Goal: Navigation & Orientation: Find specific page/section

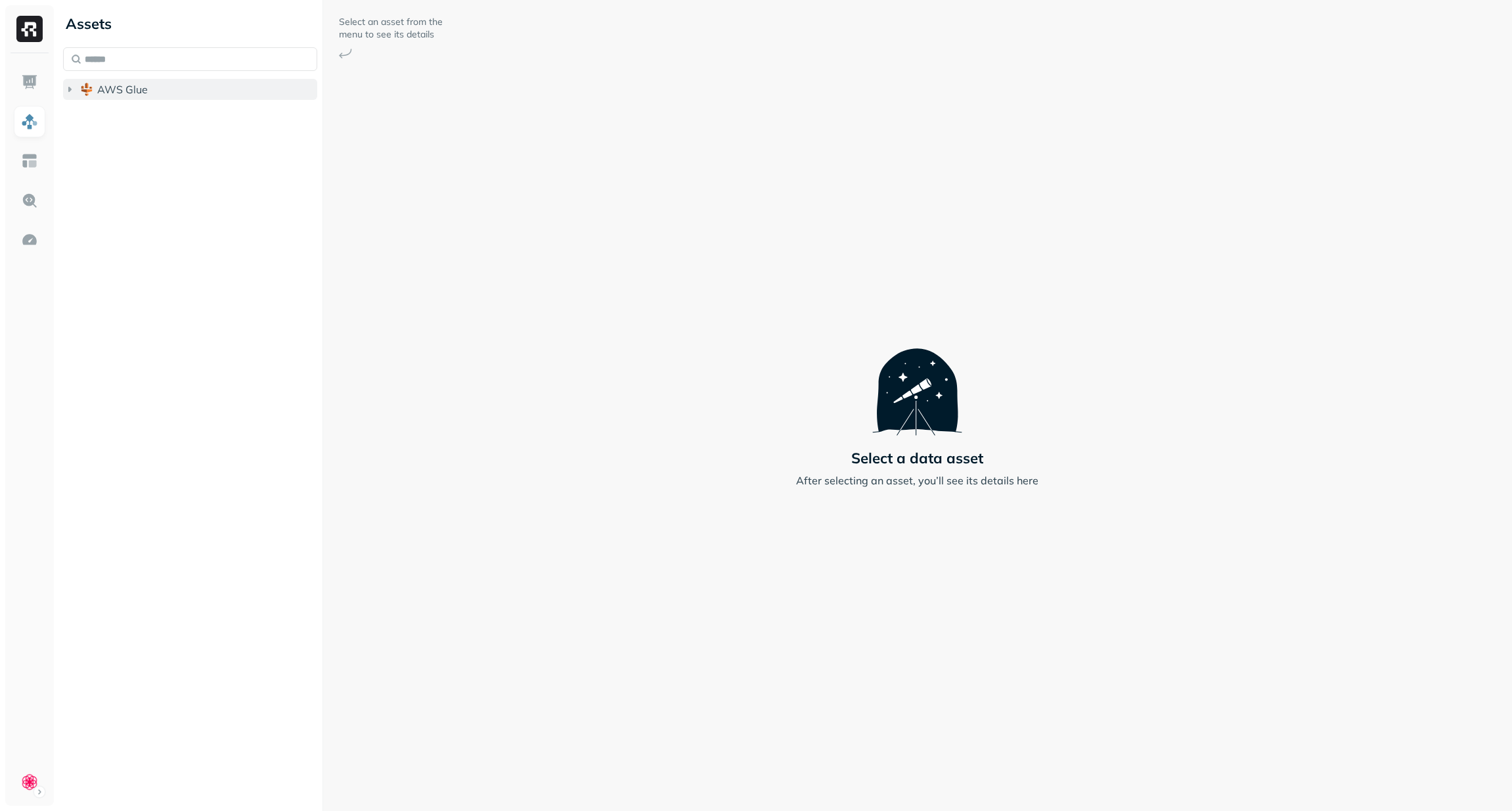
click at [70, 90] on icon "button" at bounding box center [70, 89] width 3 height 5
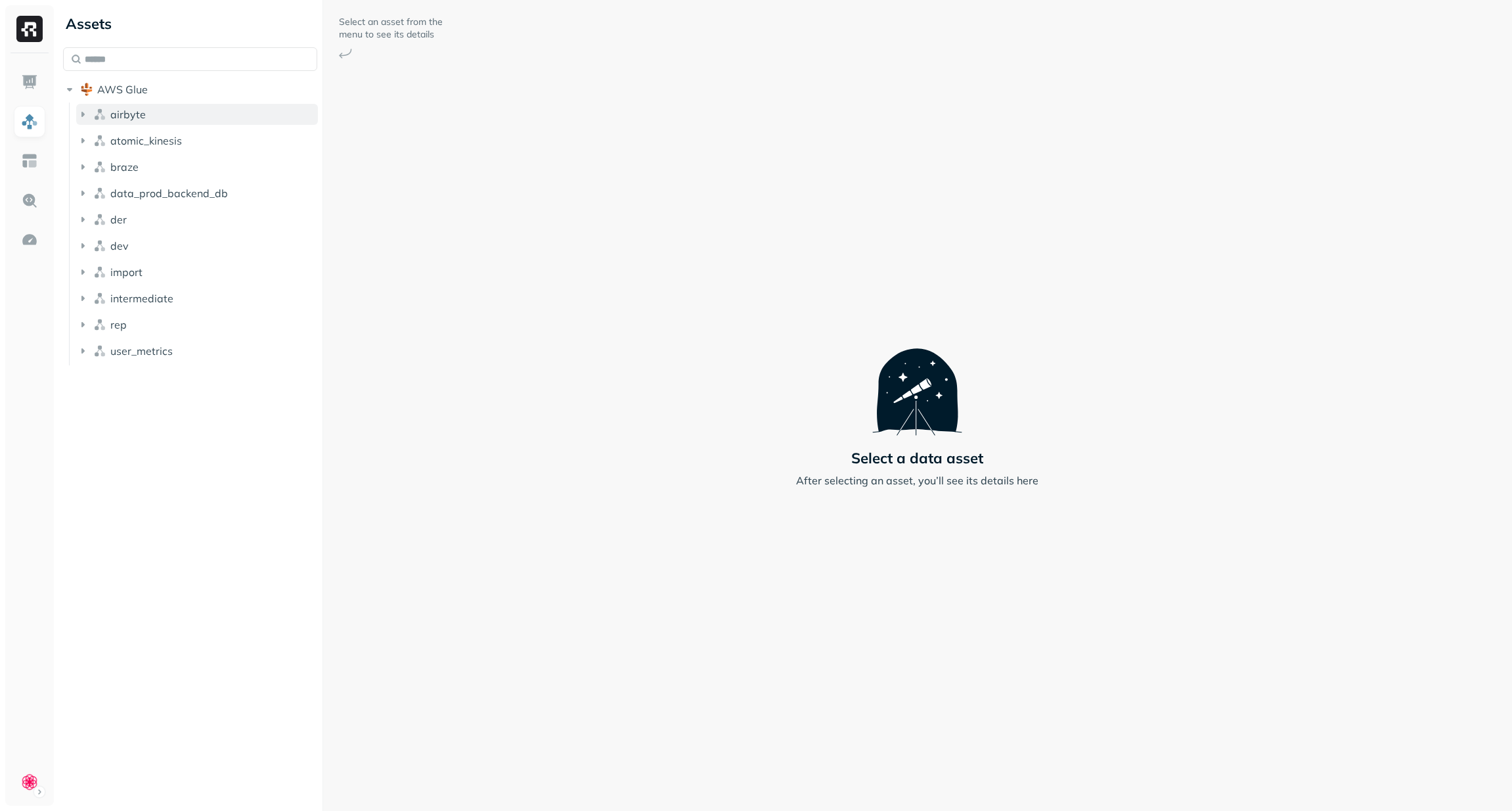
click at [90, 116] on button "airbyte" at bounding box center [197, 113] width 242 height 21
click at [86, 220] on icon "button" at bounding box center [83, 219] width 13 height 13
drag, startPoint x: 94, startPoint y: 243, endPoint x: 124, endPoint y: 236, distance: 30.8
click at [94, 243] on icon "button" at bounding box center [95, 244] width 13 height 13
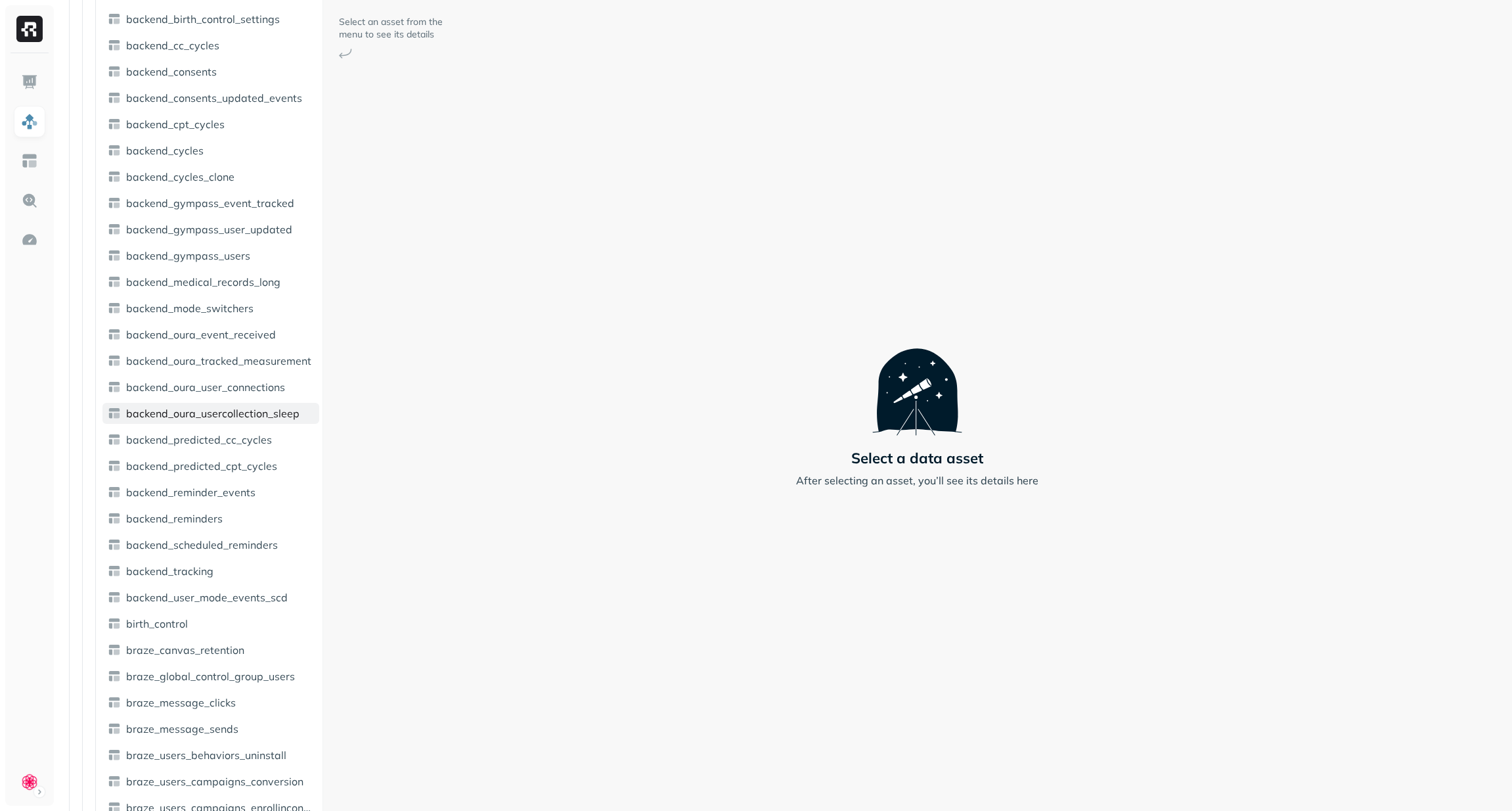
scroll to position [469, 0]
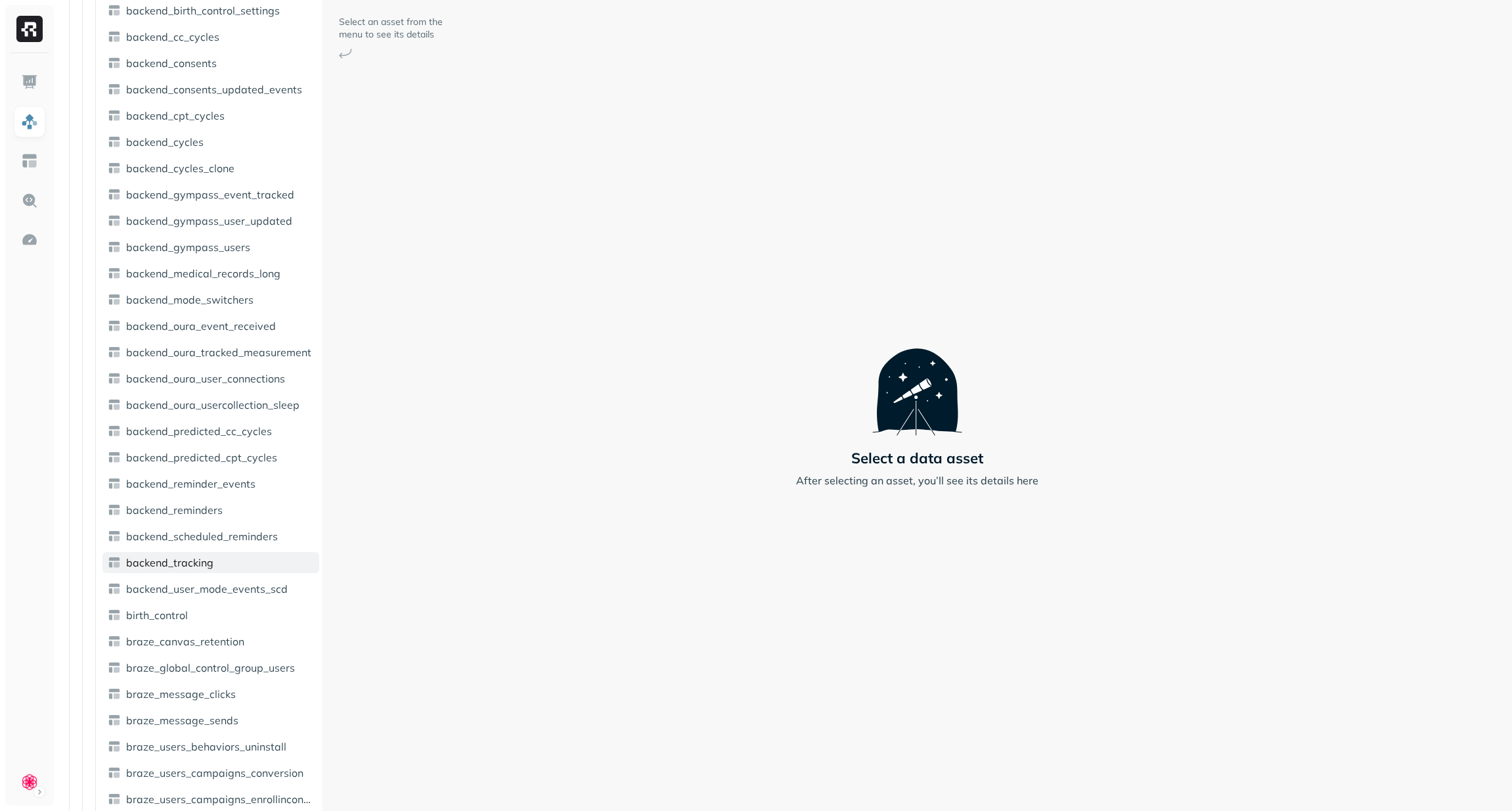
click at [159, 560] on span "backend_tracking" at bounding box center [170, 562] width 88 height 13
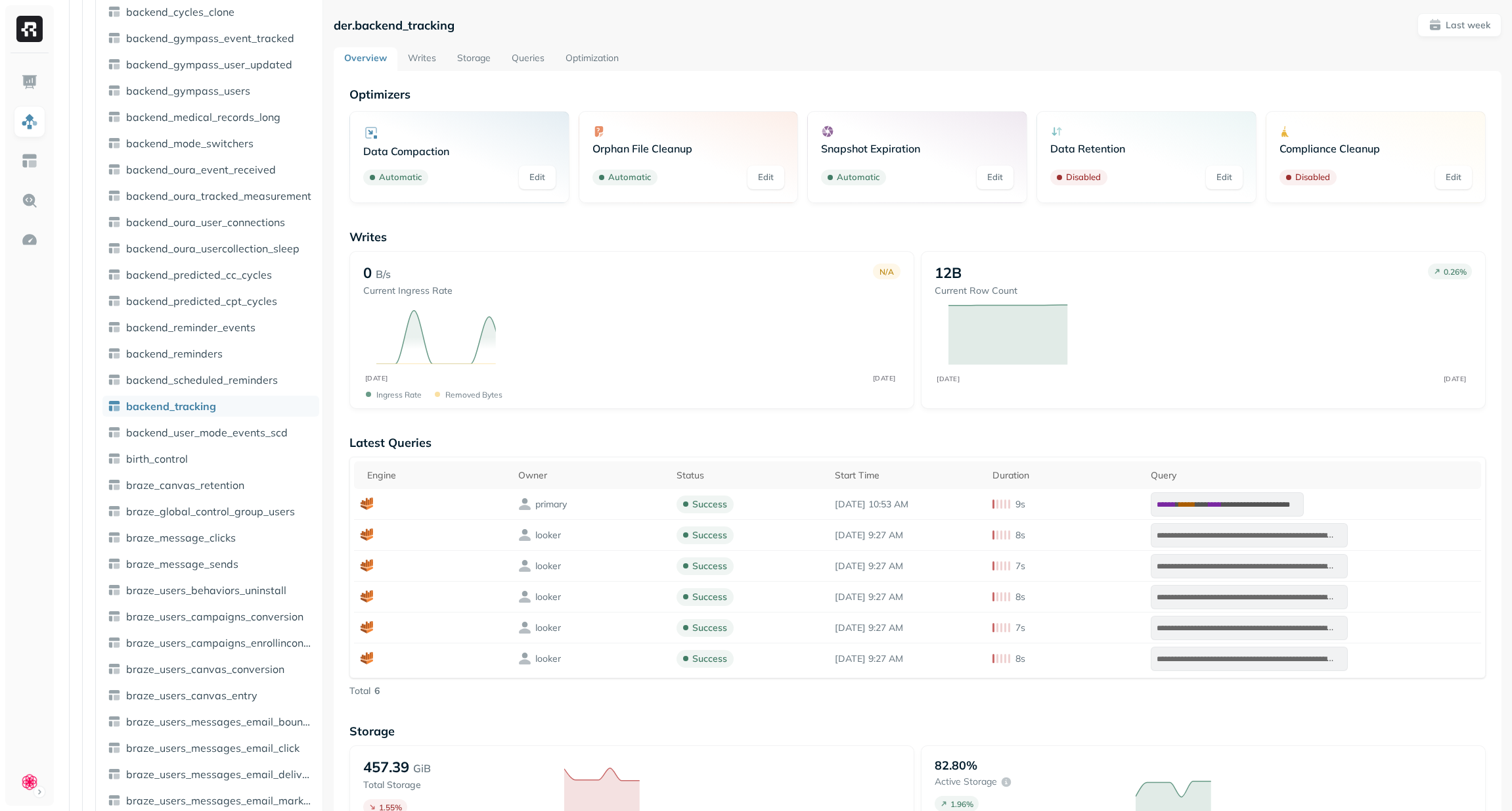
scroll to position [626, 0]
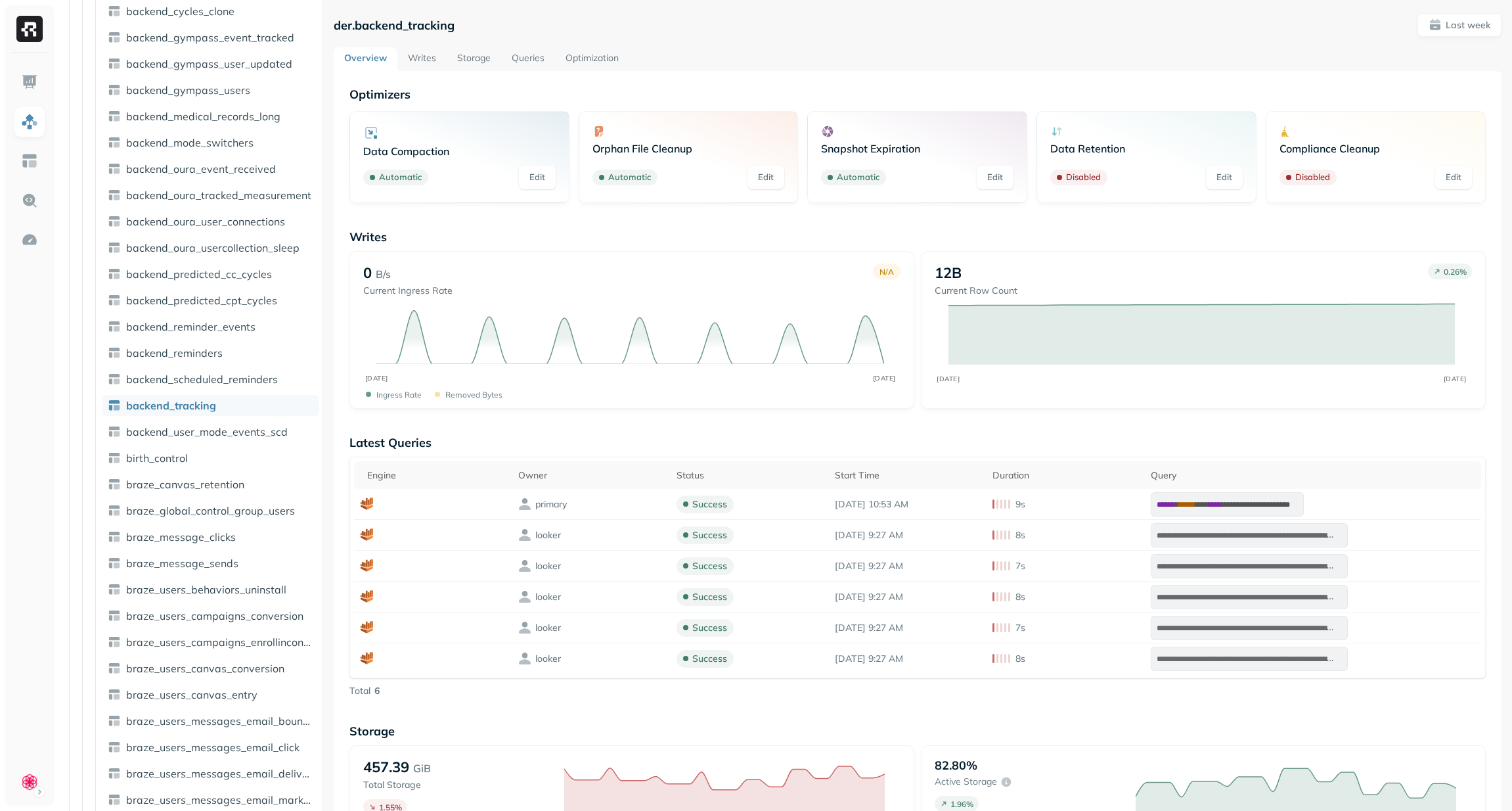
click at [524, 64] on link "Queries" at bounding box center [528, 60] width 54 height 24
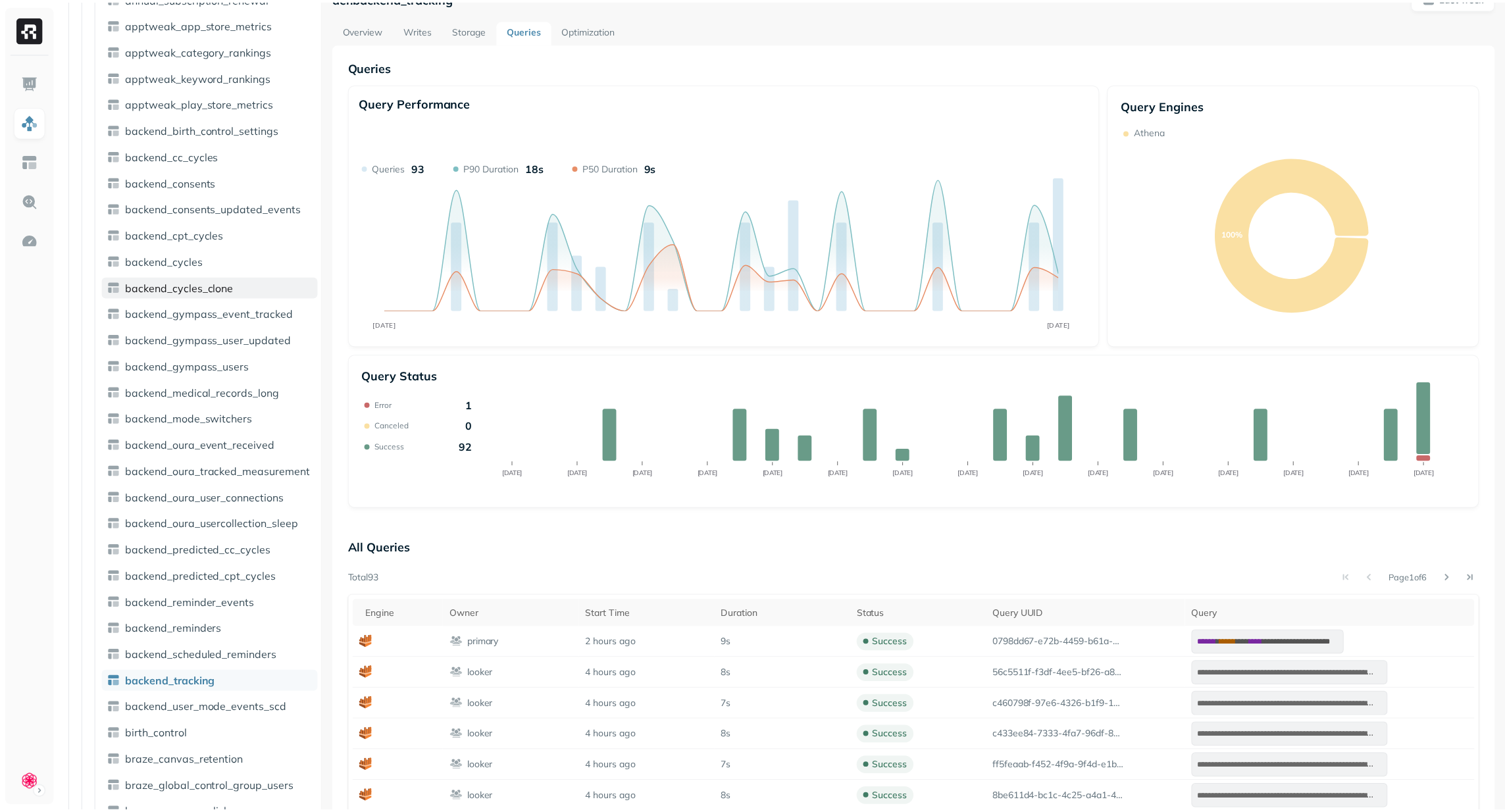
scroll to position [185, 0]
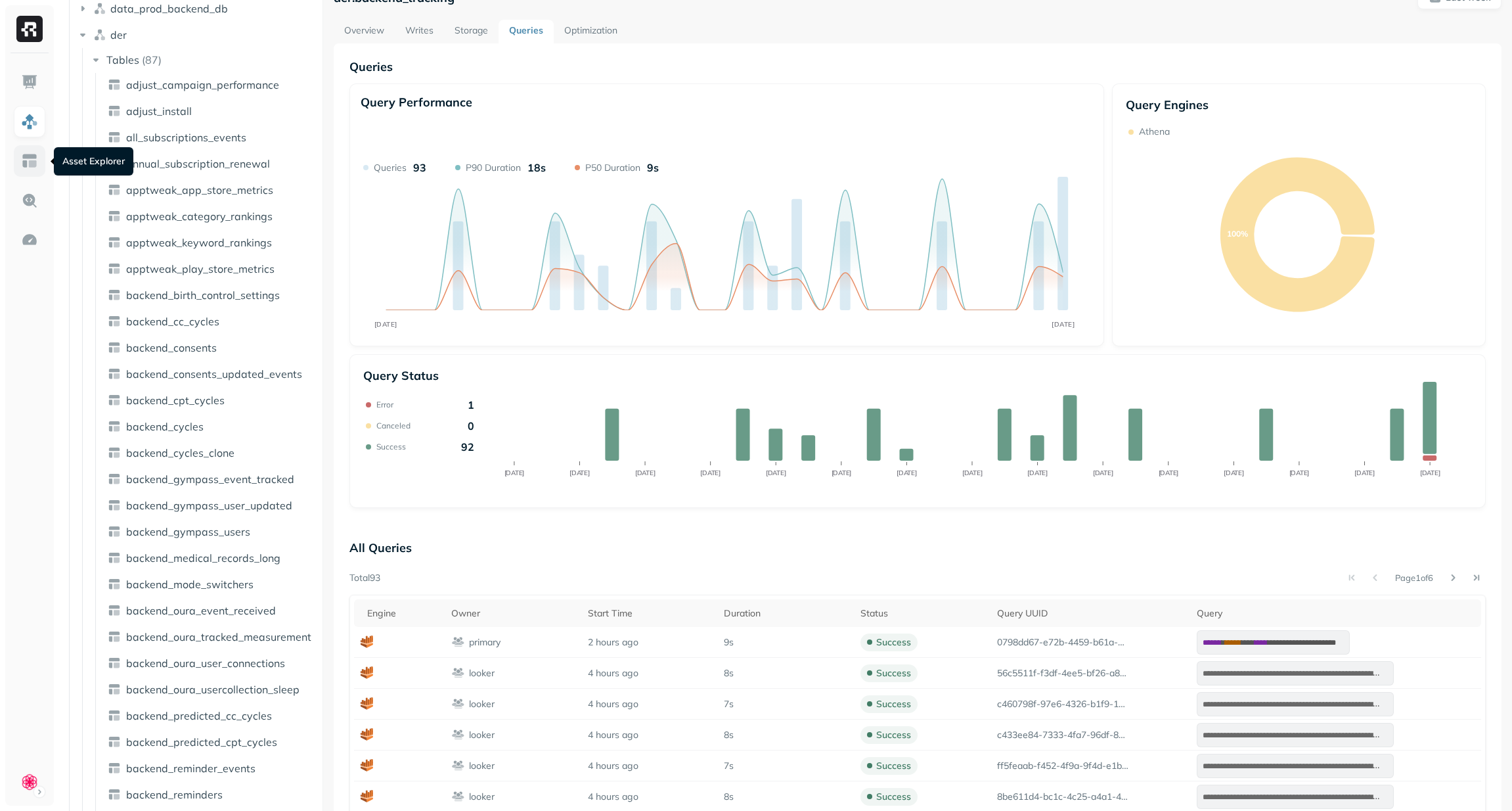
click at [35, 169] on link at bounding box center [30, 161] width 32 height 32
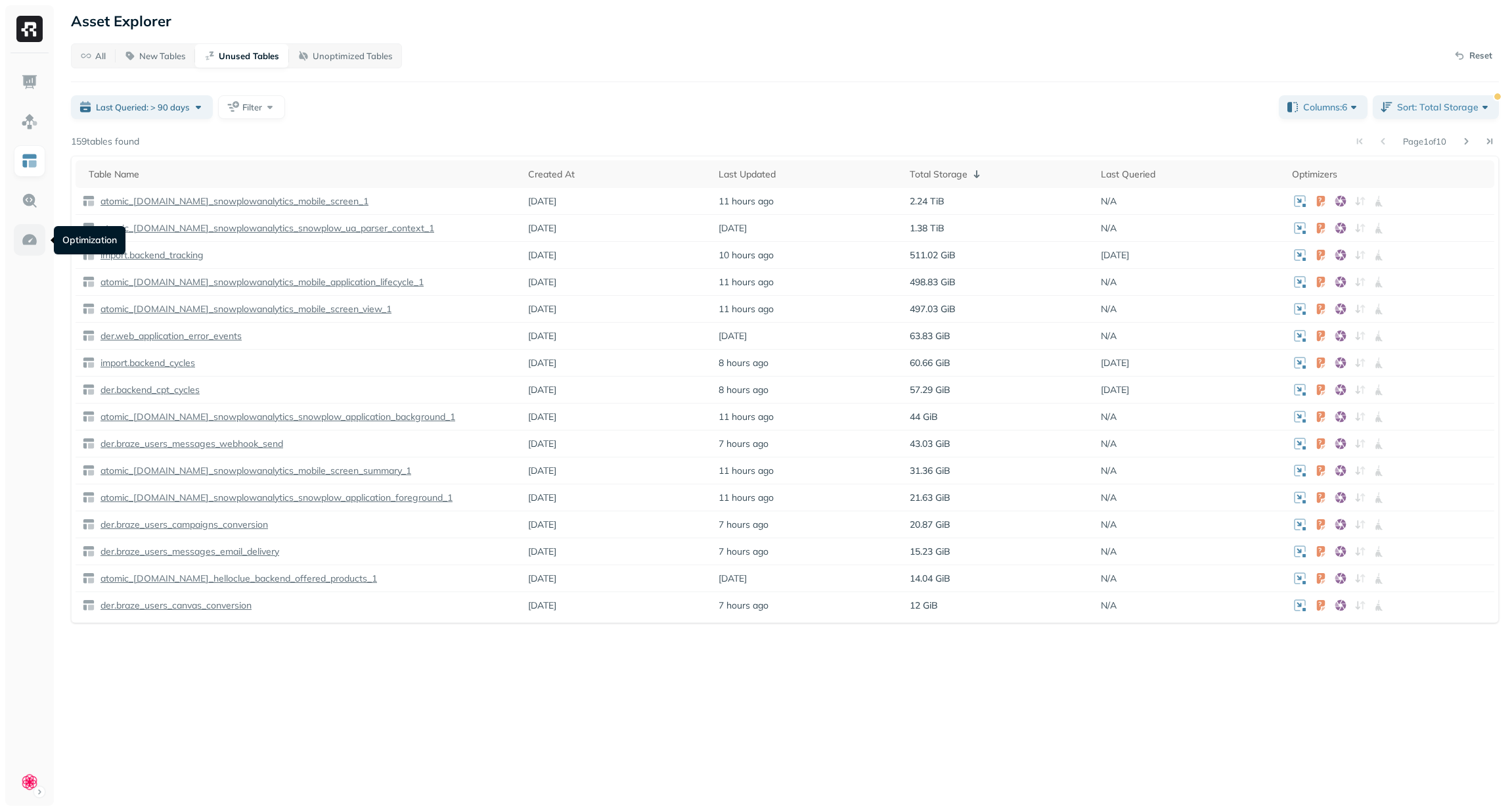
click at [30, 235] on img at bounding box center [29, 239] width 17 height 17
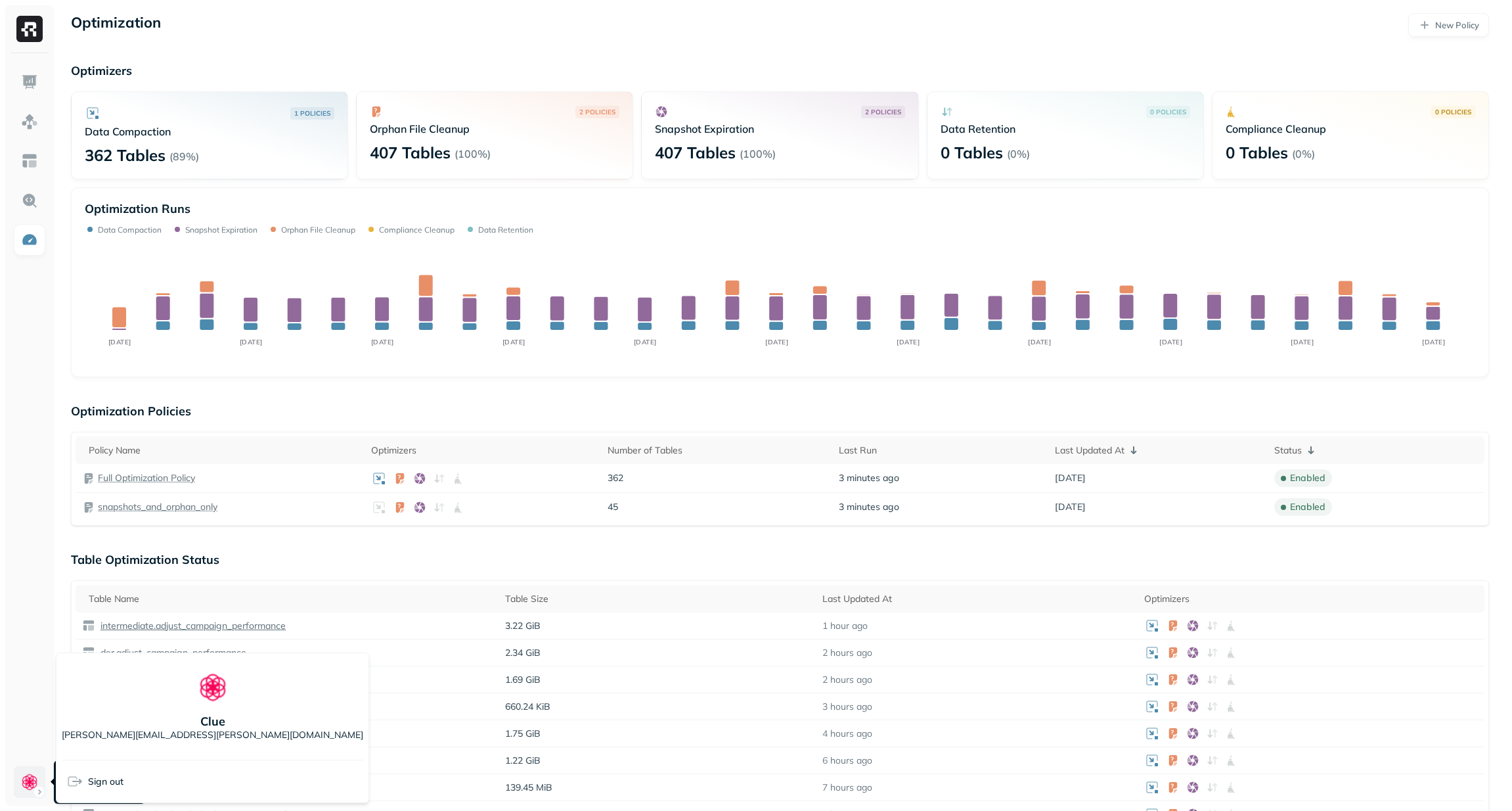
click at [26, 778] on html "Optimization New Policy Optimizers 1 POLICIES Data Compaction 362 Tables ( 89% …" at bounding box center [756, 666] width 1512 height 1331
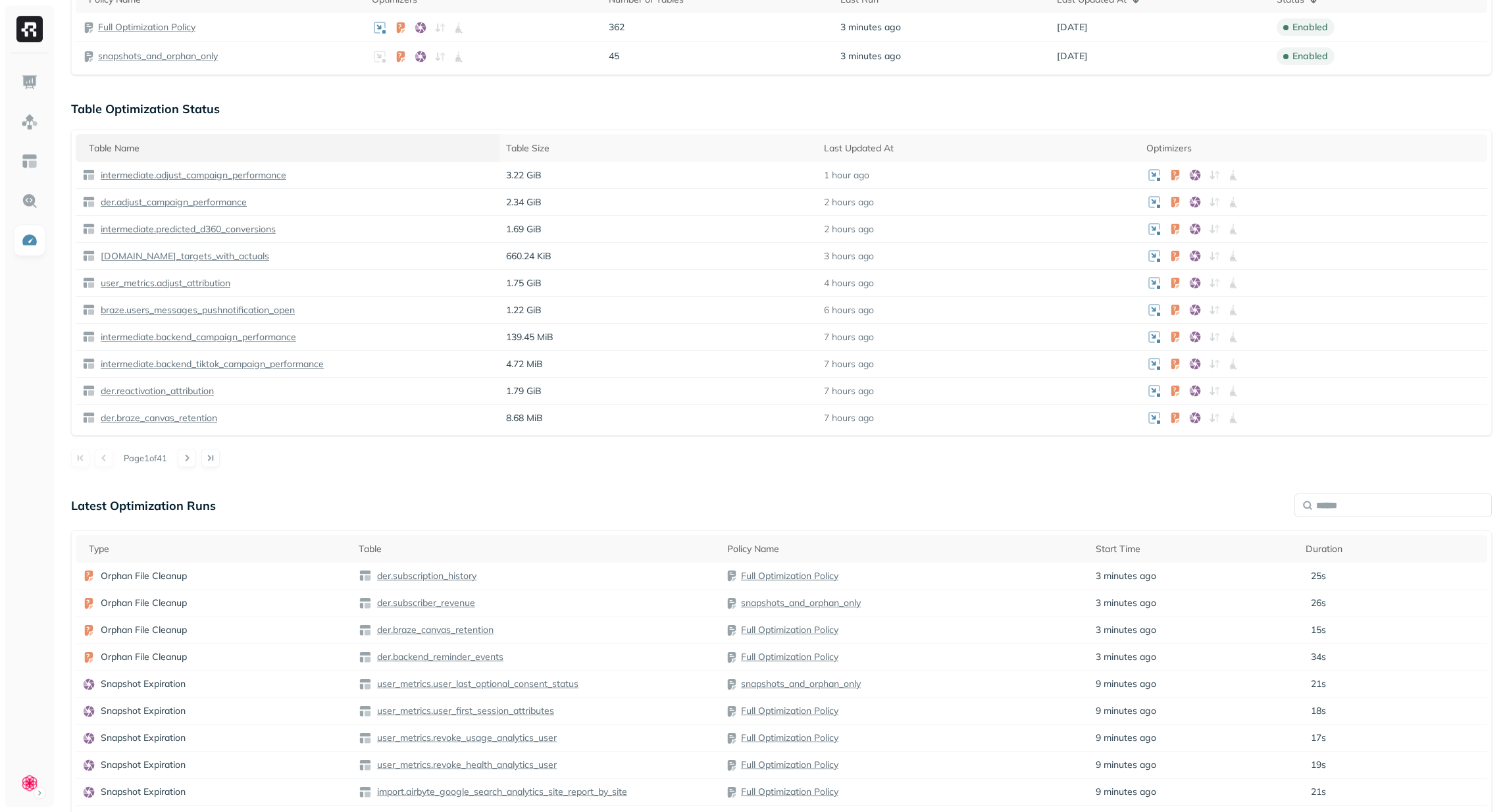
scroll to position [521, 0]
